Goal: Task Accomplishment & Management: Complete application form

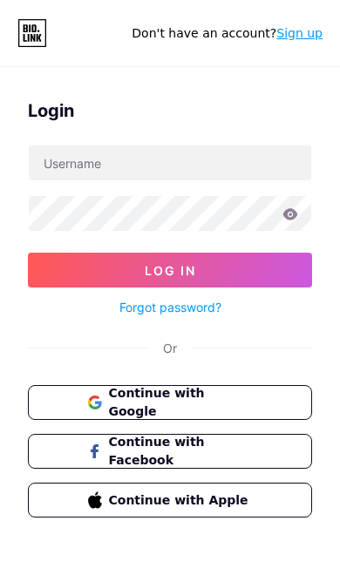
click at [84, 398] on button "Continue with Google" at bounding box center [170, 402] width 284 height 35
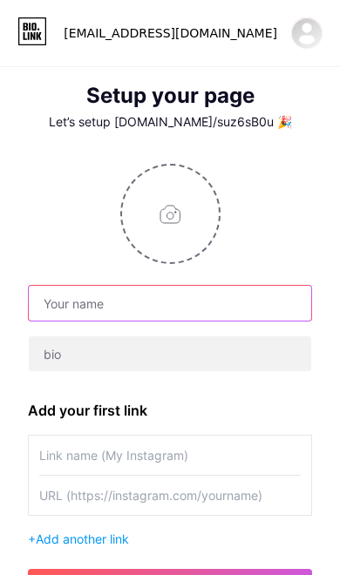
click at [85, 302] on input "text" at bounding box center [170, 303] width 282 height 35
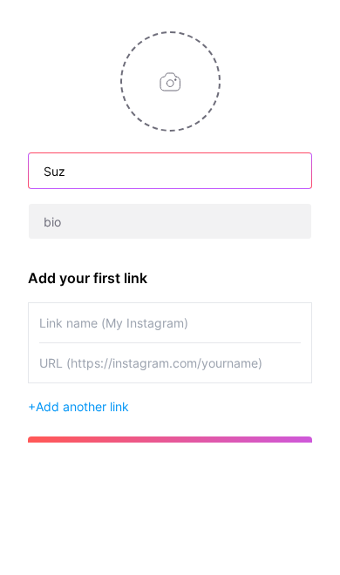
type input "Suz"
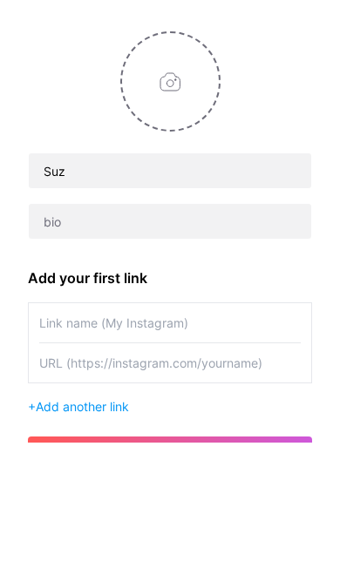
scroll to position [132, 0]
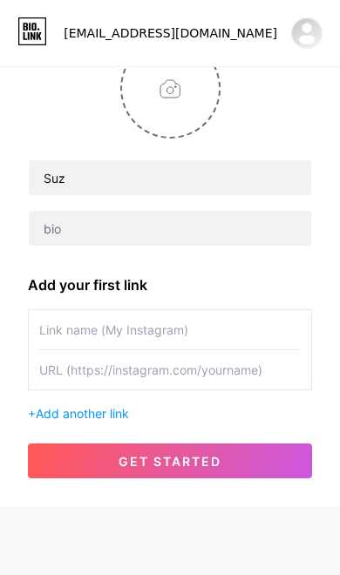
click at [71, 319] on input "text" at bounding box center [169, 329] width 261 height 39
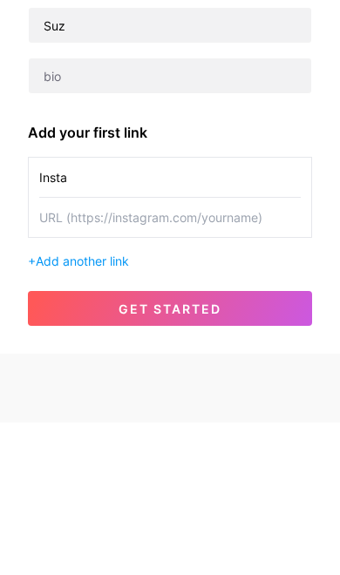
type input "Insta"
click at [64, 350] on input "text" at bounding box center [169, 369] width 261 height 39
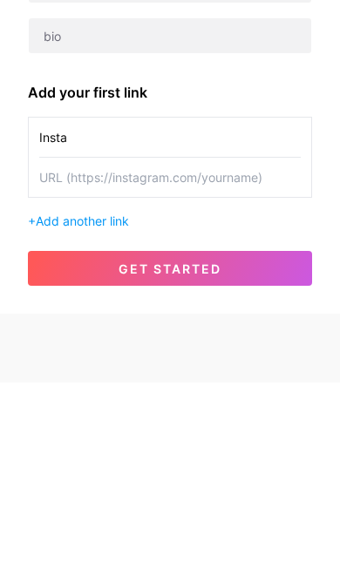
click at [56, 350] on input "text" at bounding box center [169, 369] width 261 height 39
paste input "[URL][DOMAIN_NAME][DOMAIN_NAME]"
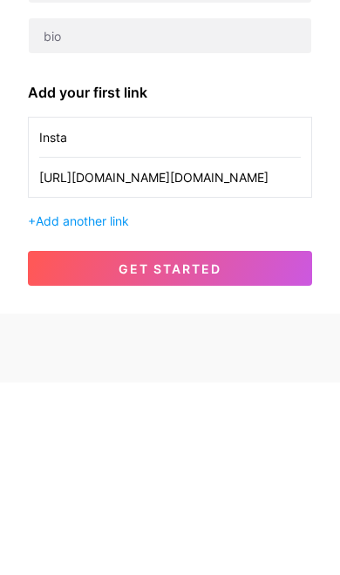
type input "[URL][DOMAIN_NAME][DOMAIN_NAME]"
click at [98, 444] on button "get started" at bounding box center [170, 461] width 284 height 35
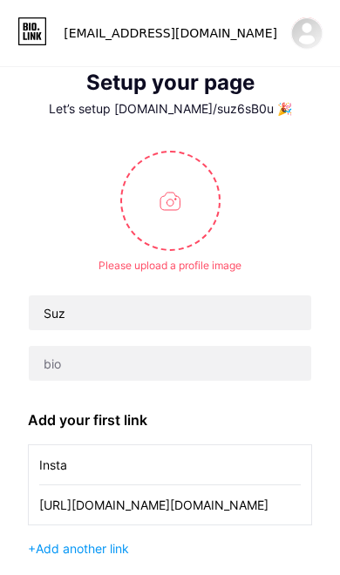
scroll to position [0, 0]
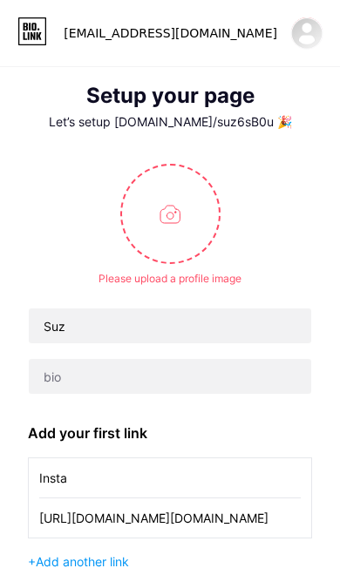
click at [156, 213] on input "file" at bounding box center [170, 214] width 97 height 97
type input "C:\fakepath\6EFCEB3A-6F01-497C-9487-3E89620141D5.png"
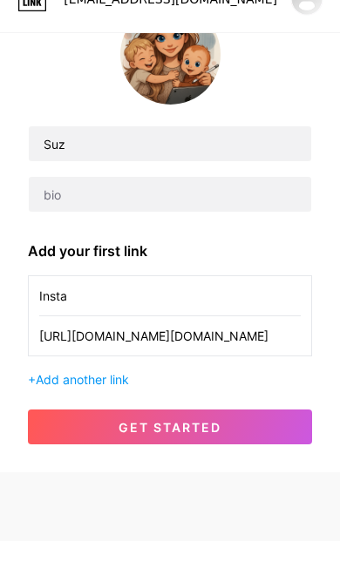
scroll to position [126, 0]
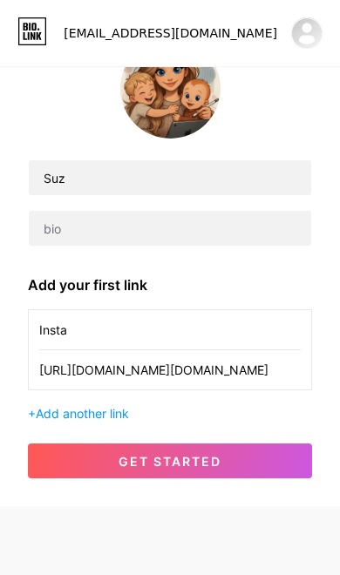
click at [219, 459] on span "get started" at bounding box center [170, 461] width 103 height 15
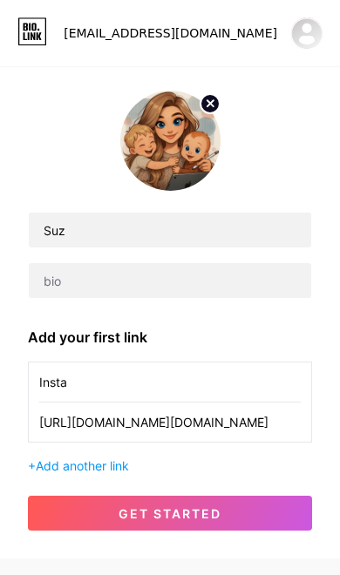
click at [202, 517] on span "get started" at bounding box center [170, 513] width 103 height 15
click at [203, 510] on span "get started" at bounding box center [170, 513] width 103 height 15
click at [202, 521] on button "get started" at bounding box center [170, 513] width 284 height 35
click at [316, 41] on img at bounding box center [306, 33] width 33 height 33
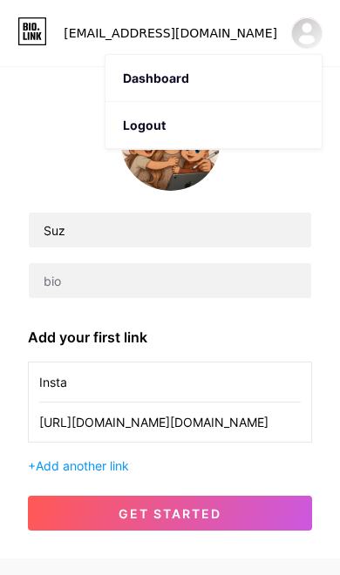
click at [279, 122] on li "Logout" at bounding box center [213, 125] width 216 height 47
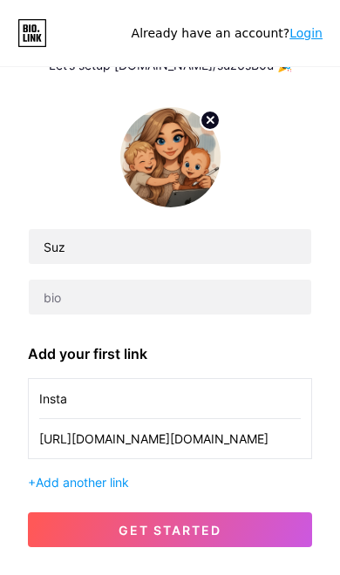
scroll to position [0, 0]
